Goal: Complete application form

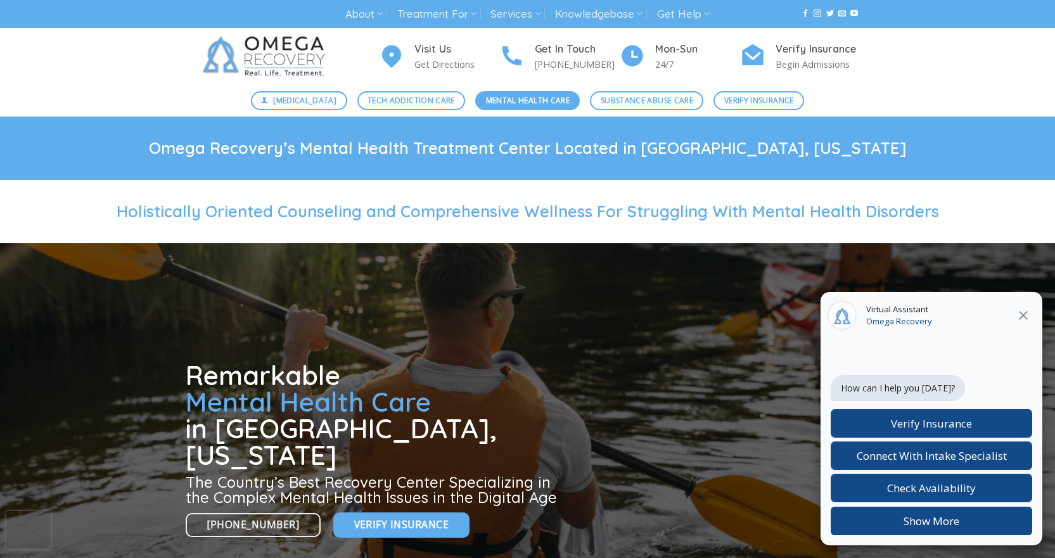
click at [500, 99] on span "Mental Health Care" at bounding box center [528, 100] width 84 height 12
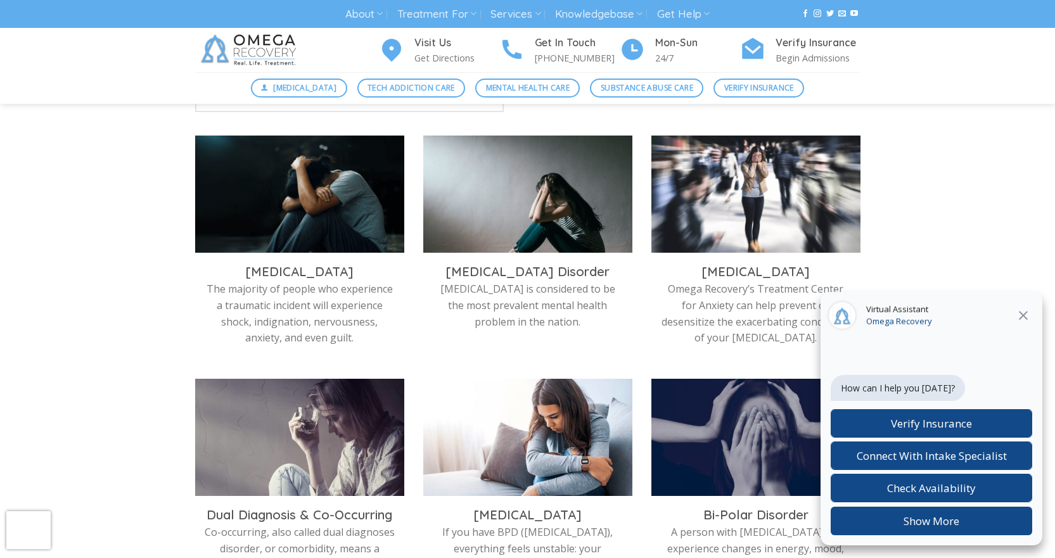
scroll to position [253, 0]
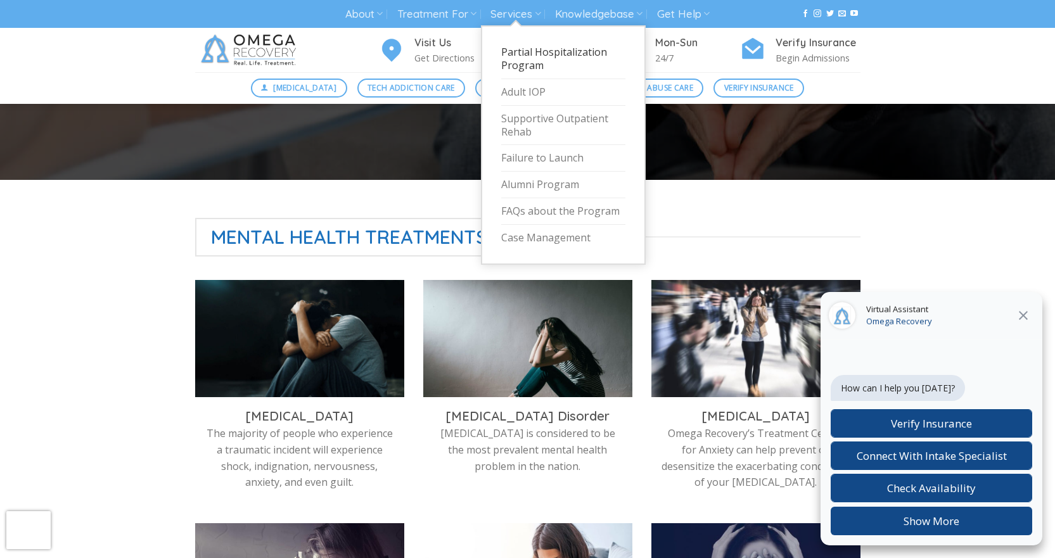
click at [516, 54] on link "Partial Hospitalization Program" at bounding box center [563, 59] width 124 height 40
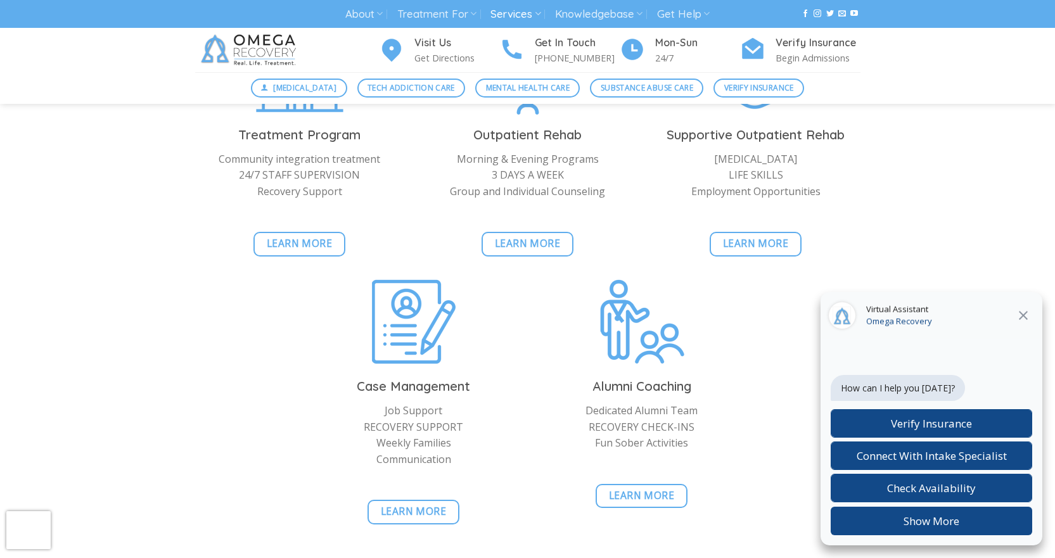
scroll to position [2850, 0]
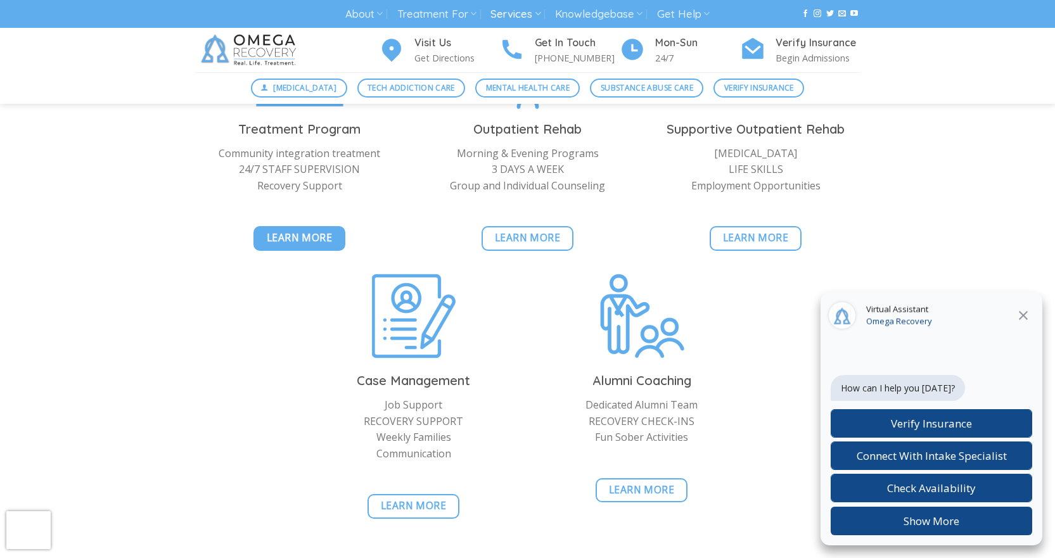
click at [284, 230] on span "Learn More" at bounding box center [300, 238] width 66 height 16
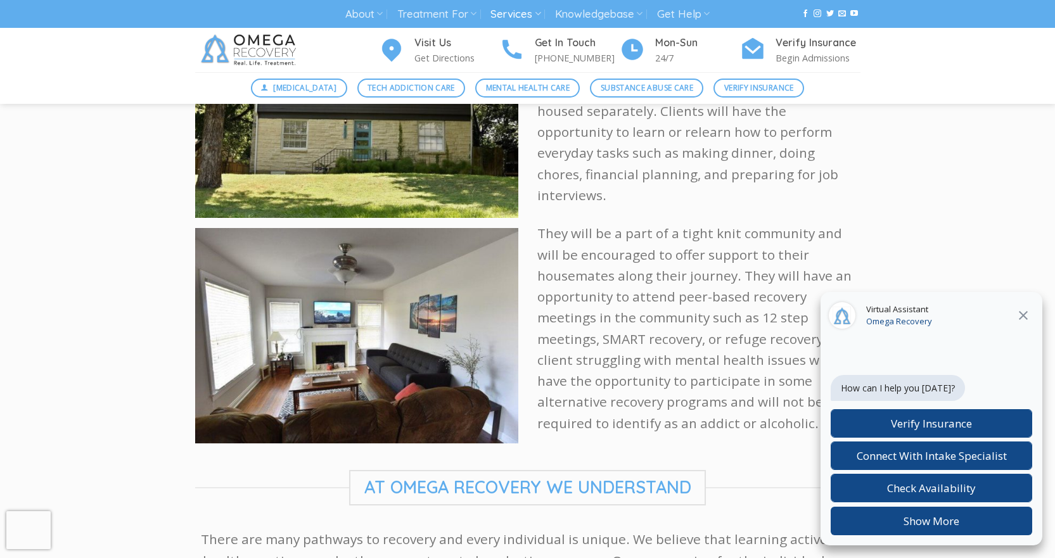
scroll to position [2090, 0]
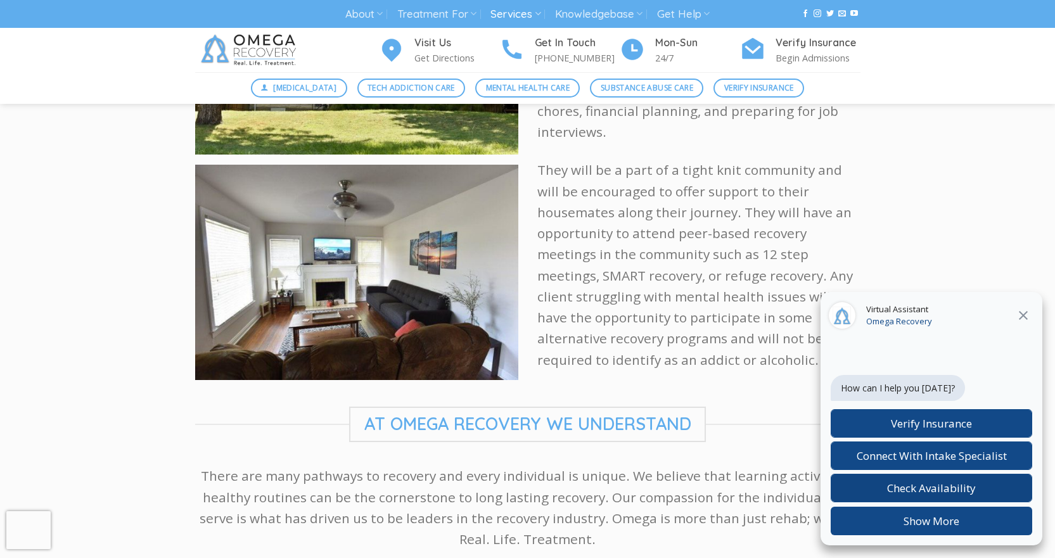
click at [912, 488] on span "Check Availability" at bounding box center [931, 488] width 89 height 15
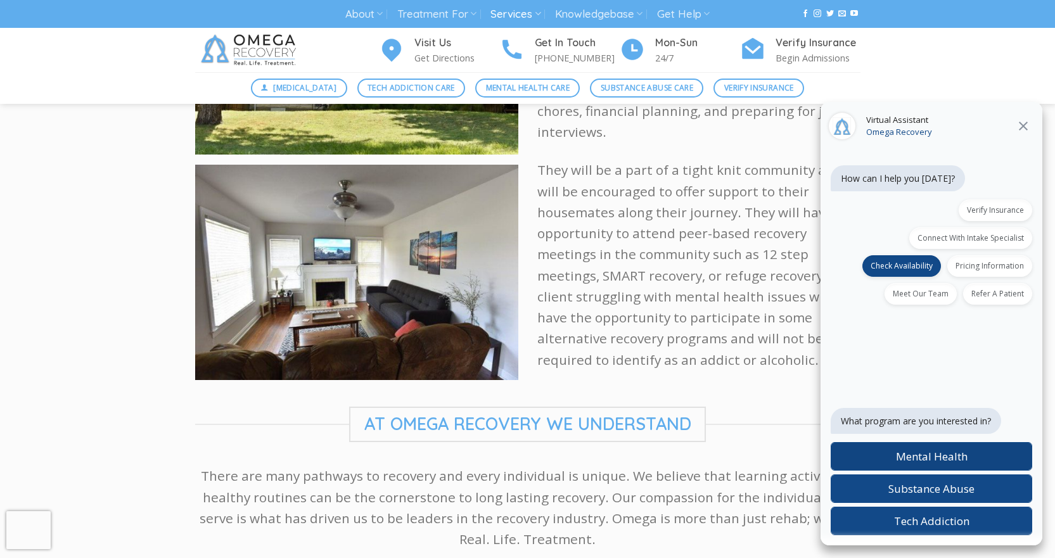
click at [924, 454] on span "Mental Health" at bounding box center [932, 456] width 72 height 15
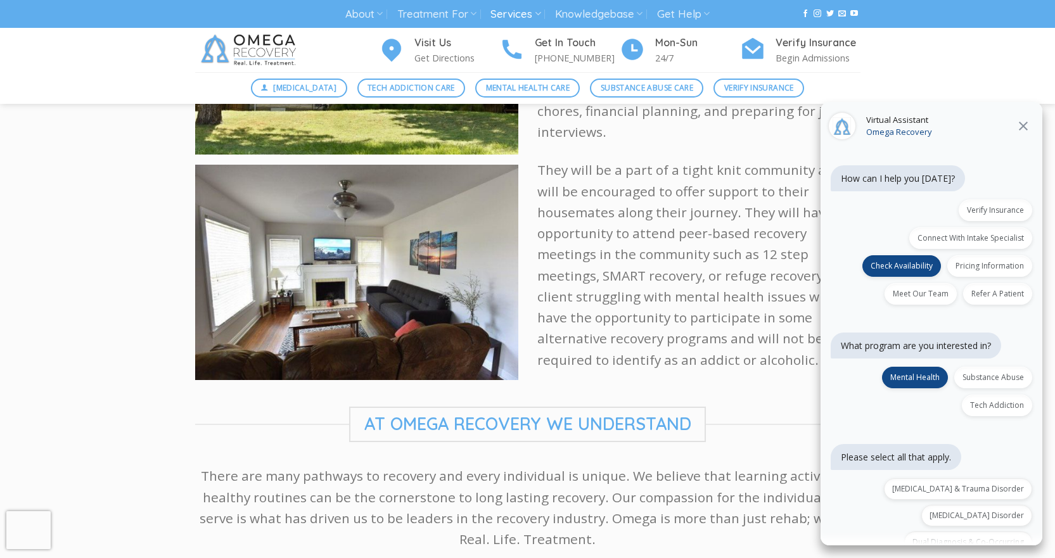
scroll to position [90, 0]
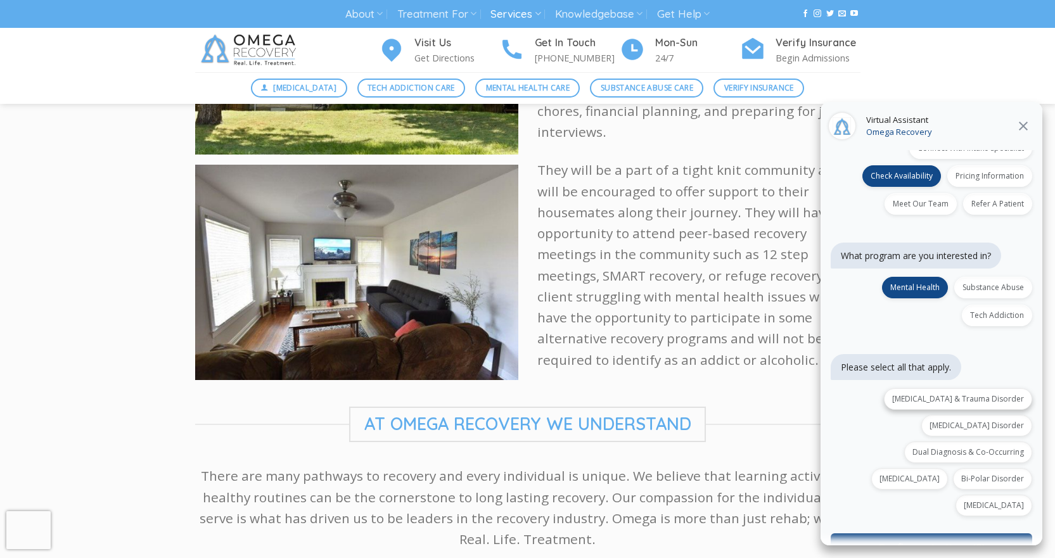
click at [884, 392] on div "PTSD & Trauma Disorder" at bounding box center [958, 399] width 148 height 22
click at [1013, 415] on div "Depression Disorder" at bounding box center [976, 426] width 111 height 22
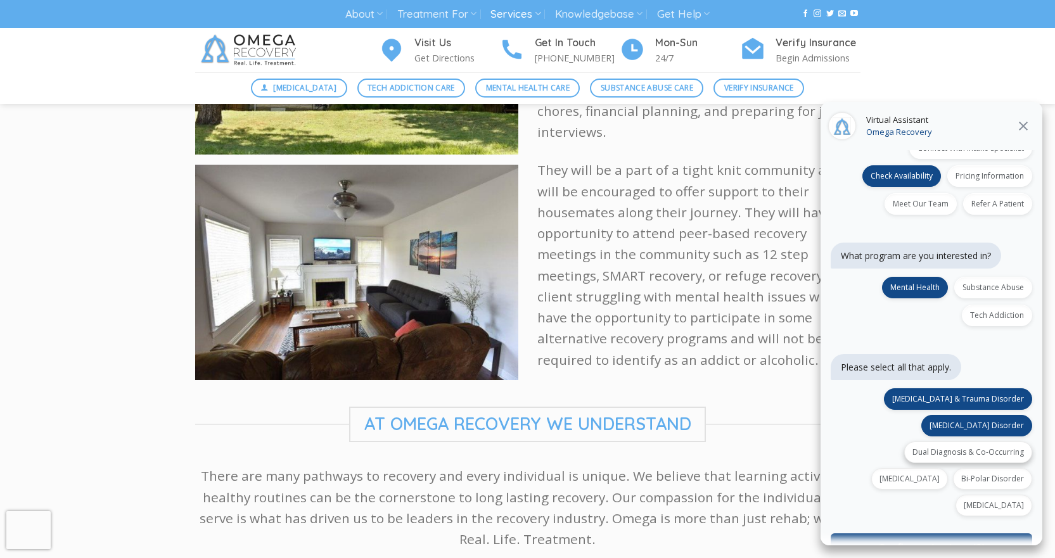
click at [1008, 442] on div "Dual Diagnosis & Co-Occurring" at bounding box center [968, 453] width 128 height 22
click at [1005, 495] on div "Anxiety Disorder" at bounding box center [993, 506] width 77 height 22
click at [970, 533] on button "Confirm selections (4)" at bounding box center [930, 547] width 201 height 29
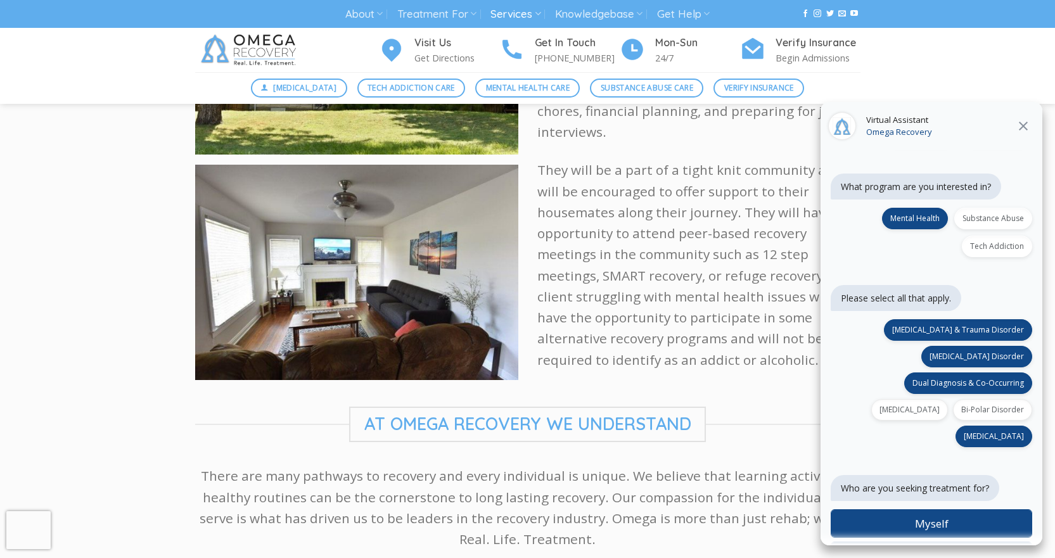
scroll to position [167, 0]
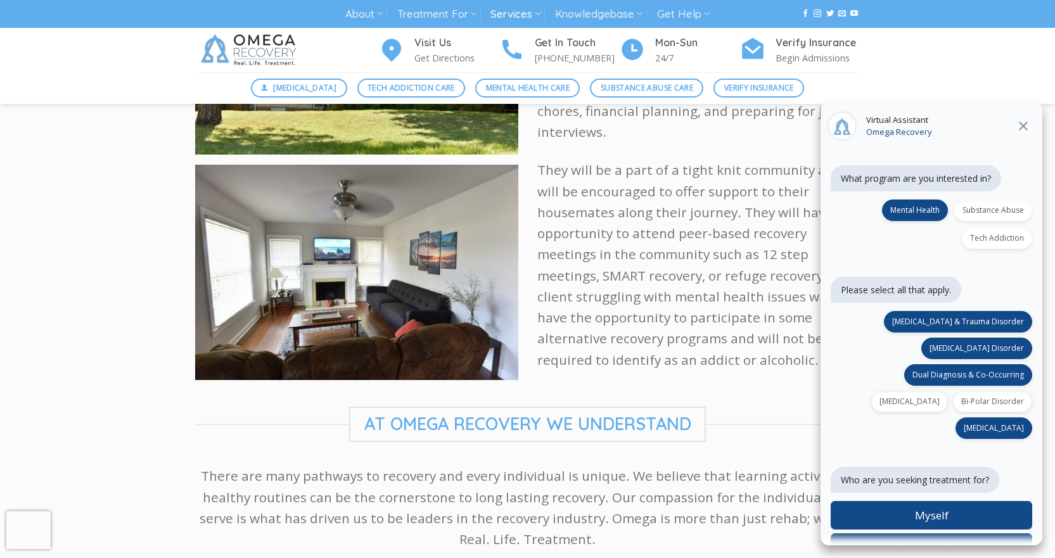
click at [970, 533] on div "Someone Else" at bounding box center [930, 547] width 201 height 29
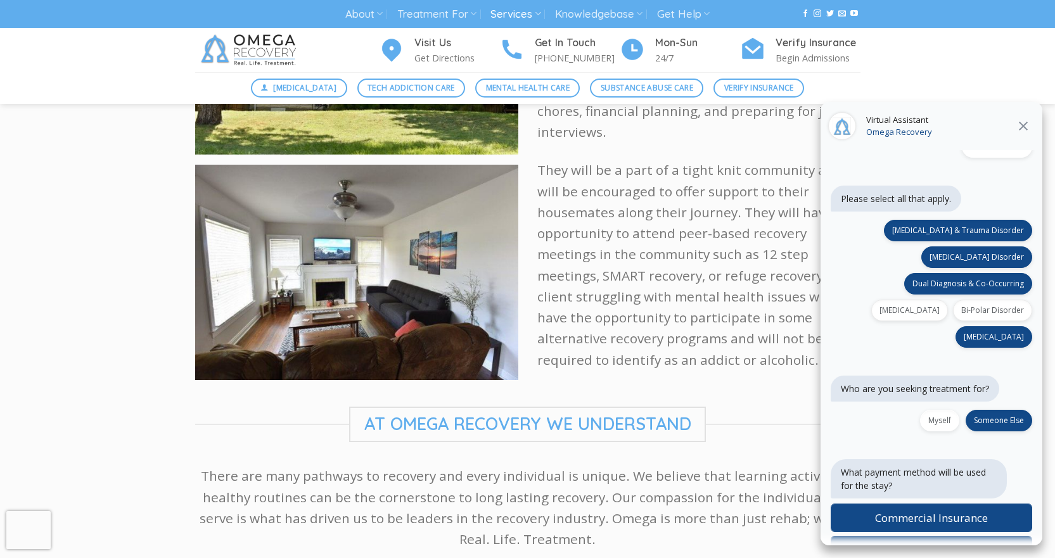
scroll to position [261, 0]
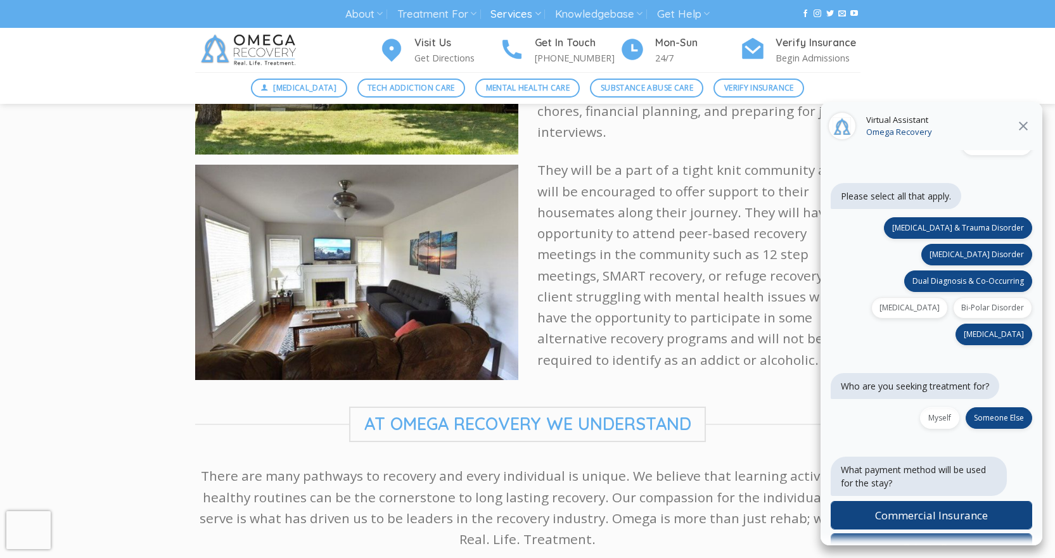
click at [968, 508] on span "Commercial Insurance" at bounding box center [931, 515] width 113 height 15
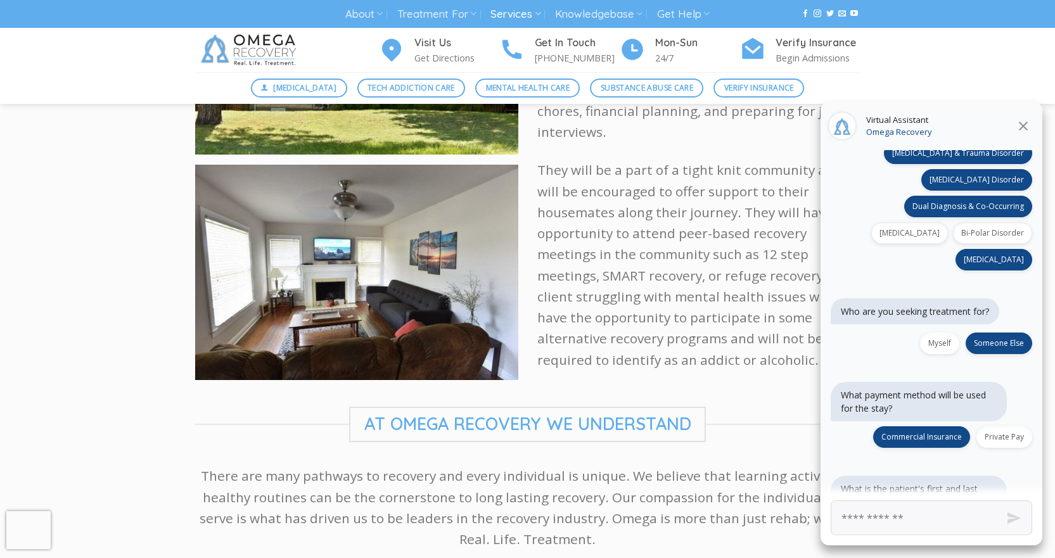
scroll to position [336, 0]
type input "**********"
click at [1017, 518] on button "Send" at bounding box center [1013, 518] width 48 height 48
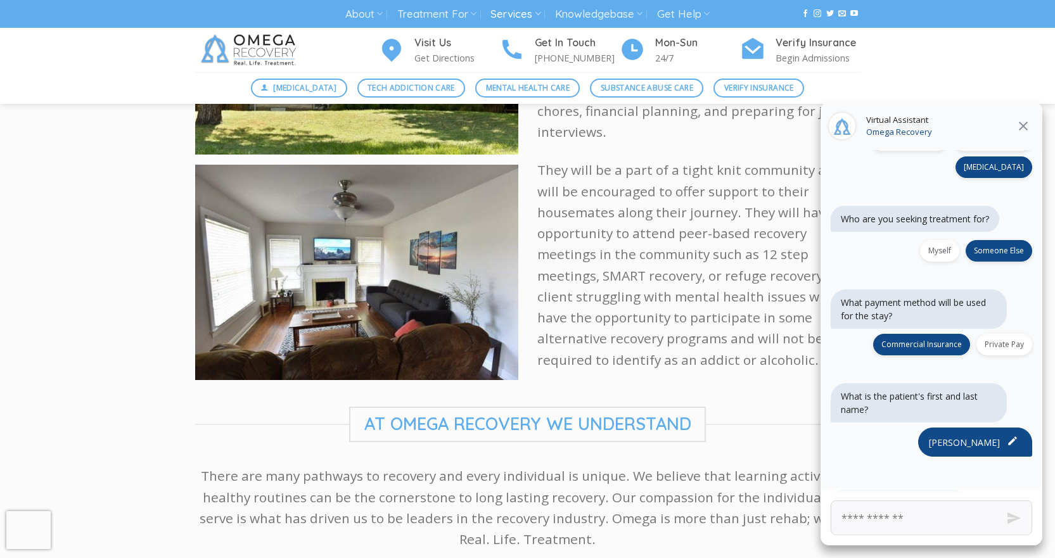
scroll to position [433, 0]
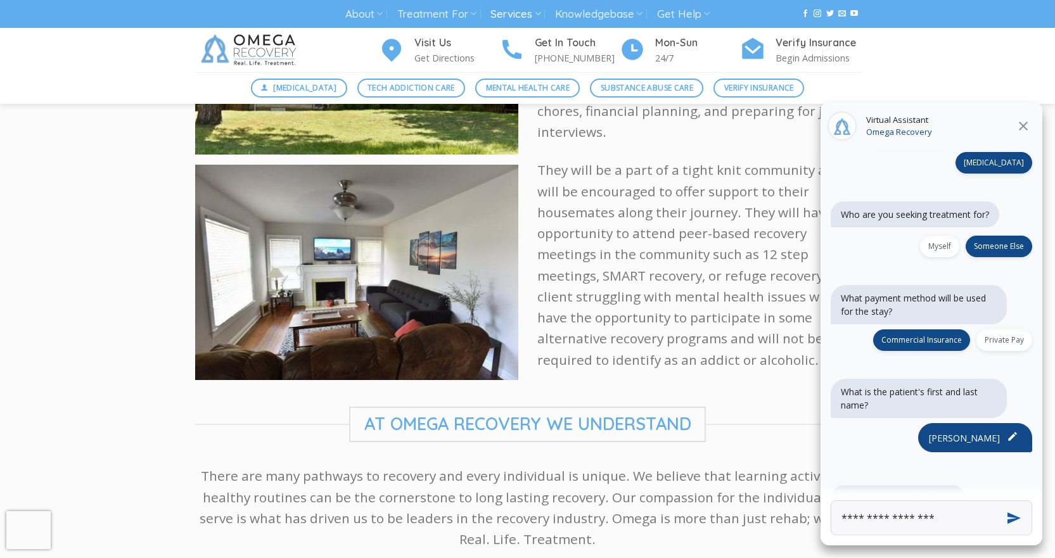
type input "**********"
click at [1005, 514] on button "Send" at bounding box center [1013, 518] width 48 height 48
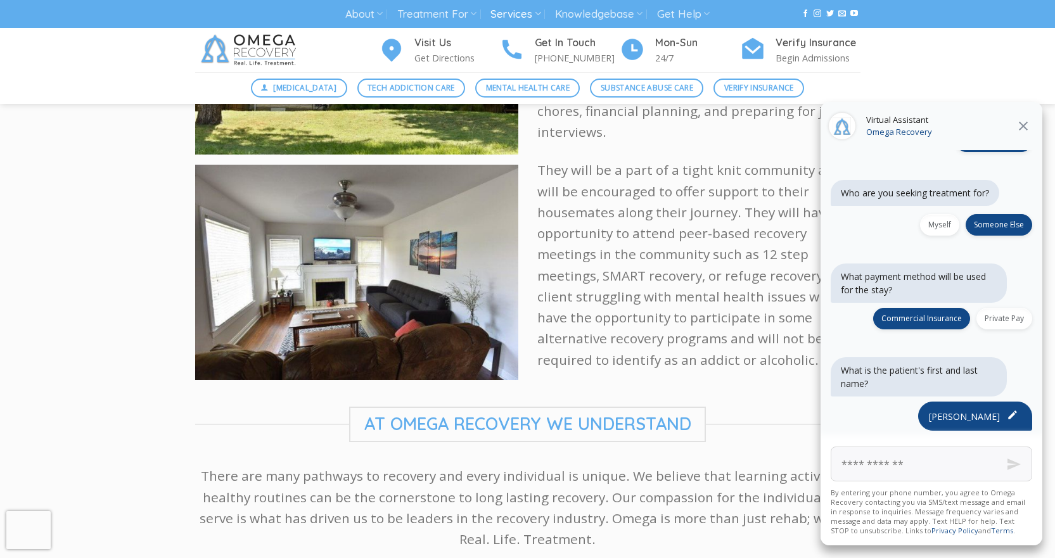
scroll to position [583, 0]
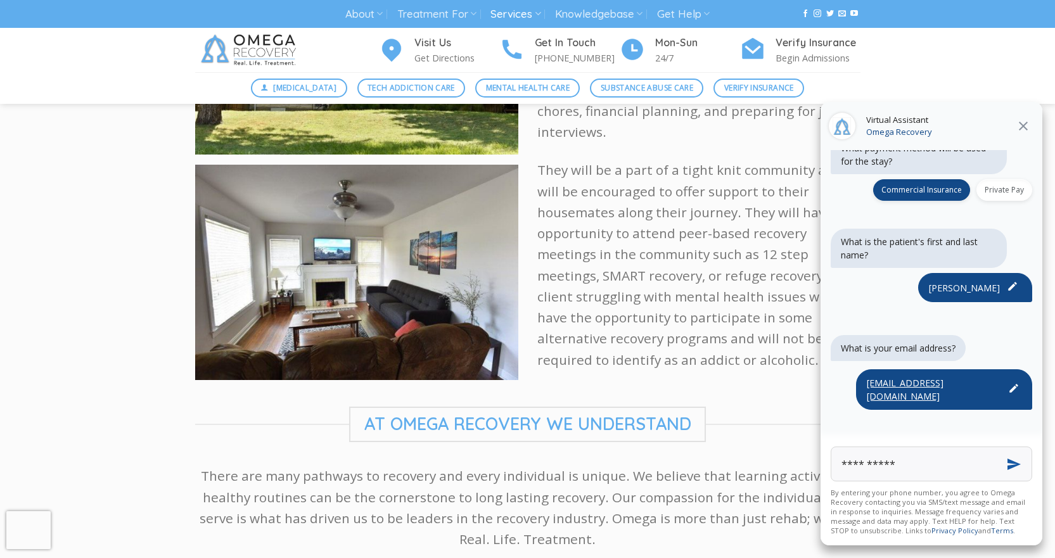
type input "**********"
click at [1010, 462] on button "Send" at bounding box center [1013, 464] width 48 height 48
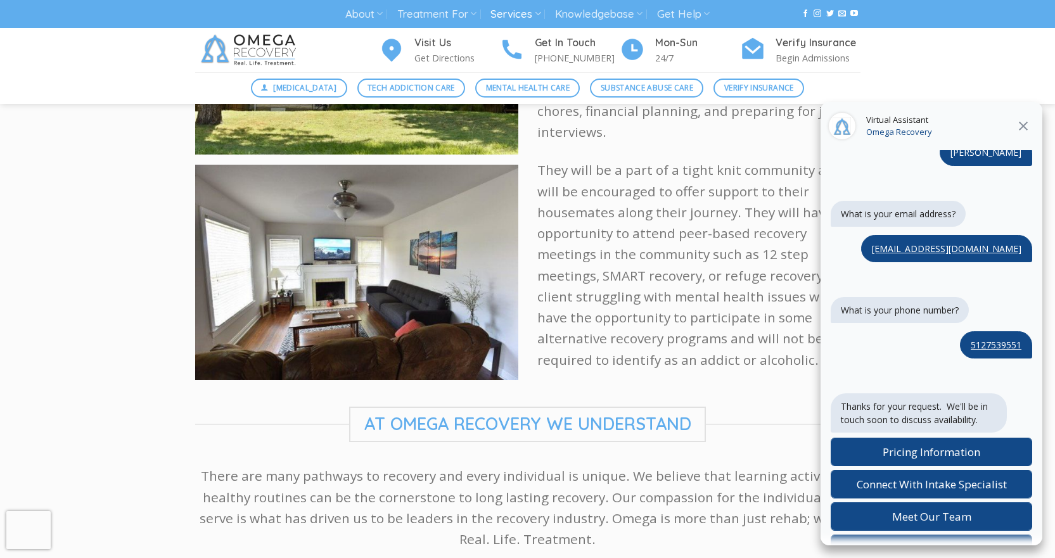
scroll to position [718, 0]
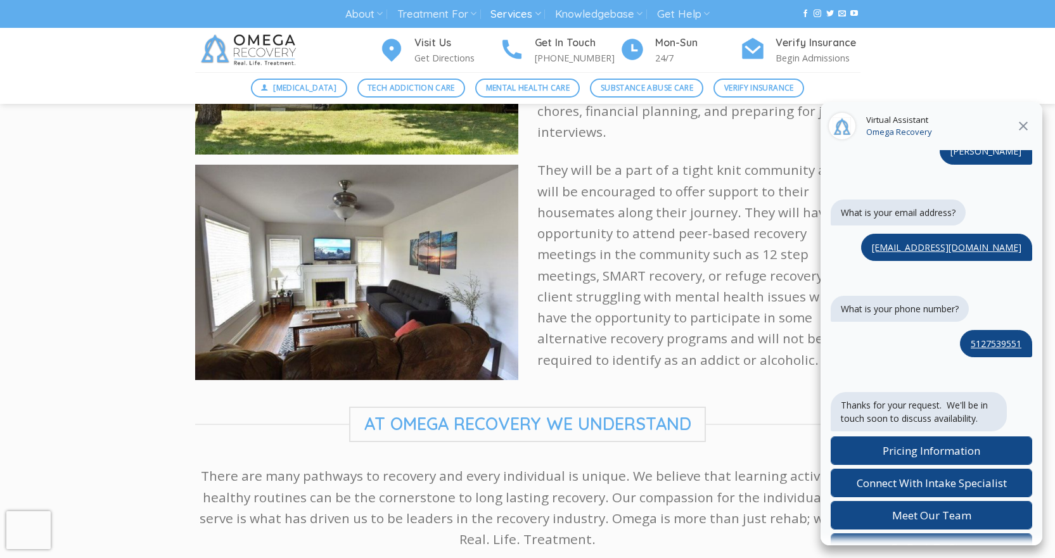
click at [1026, 128] on icon "Close" at bounding box center [1023, 126] width 9 height 9
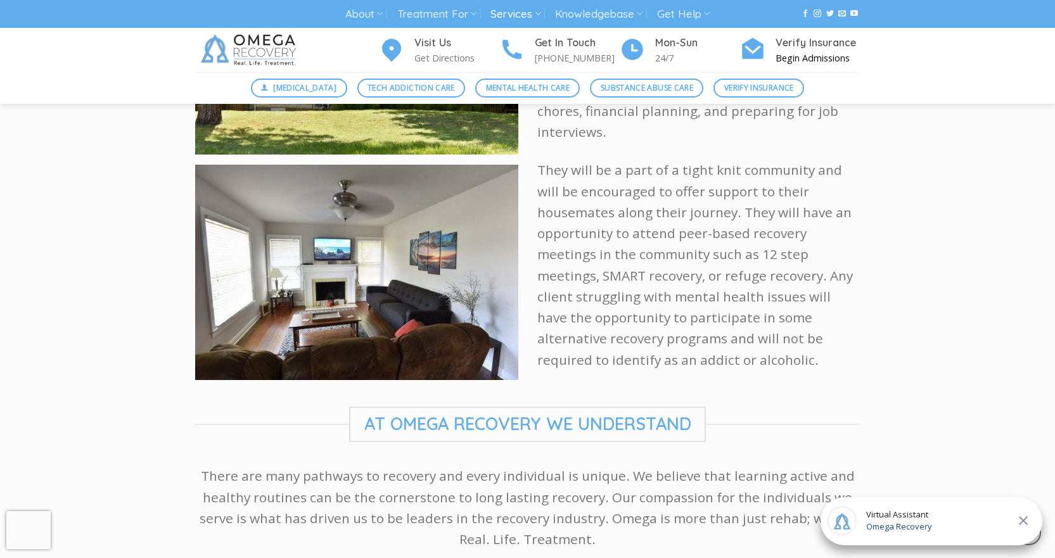
click at [797, 43] on h4 "Verify Insurance" at bounding box center [817, 43] width 85 height 16
